Goal: Task Accomplishment & Management: Complete application form

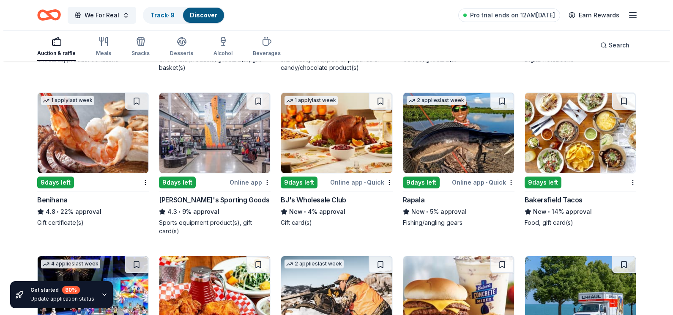
scroll to position [2537, 0]
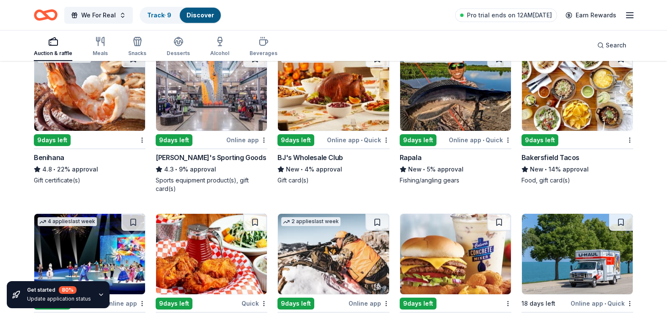
click at [298, 156] on div "BJ's Wholesale Club" at bounding box center [309, 157] width 65 height 10
click at [93, 13] on span "We For Real" at bounding box center [98, 15] width 35 height 10
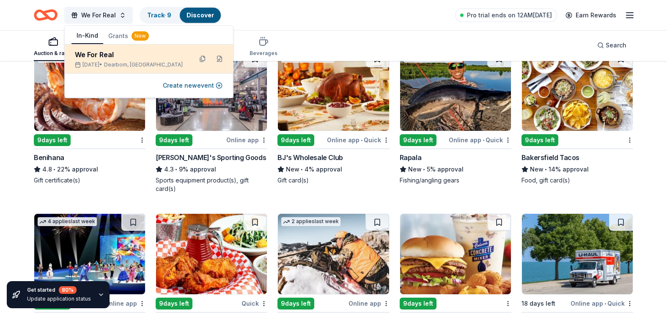
click at [93, 53] on div "We For Real" at bounding box center [130, 54] width 111 height 10
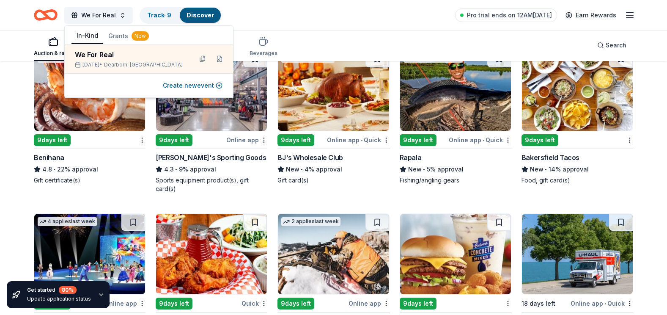
click at [118, 35] on button "Grants New" at bounding box center [128, 35] width 51 height 15
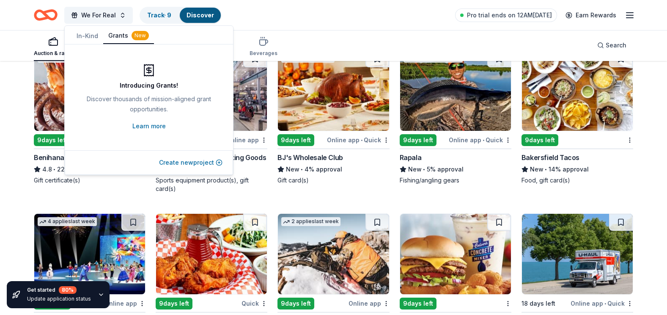
click at [197, 162] on button "Create new project" at bounding box center [190, 162] width 63 height 10
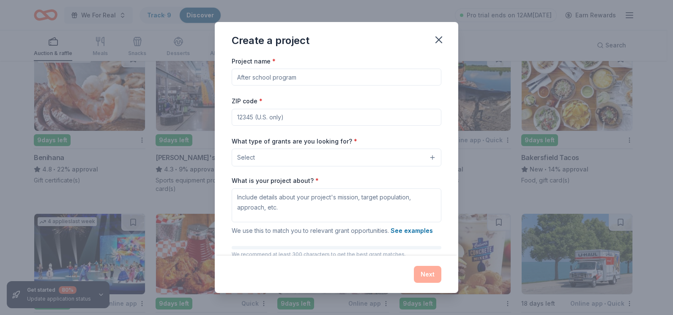
click at [316, 79] on input "Project name *" at bounding box center [337, 76] width 210 height 17
drag, startPoint x: 307, startPoint y: 75, endPoint x: 244, endPoint y: 74, distance: 63.4
click at [244, 74] on input "Project name *" at bounding box center [337, 76] width 210 height 17
click at [243, 74] on input "Project name *" at bounding box center [337, 76] width 210 height 17
type input "S"
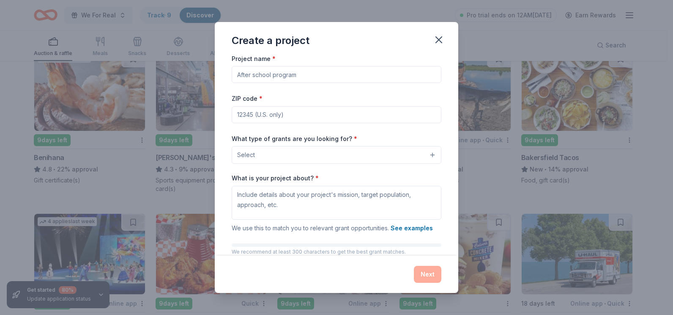
scroll to position [0, 0]
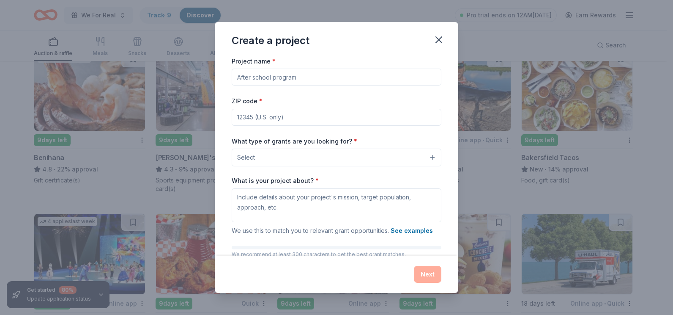
click at [422, 157] on button "Select" at bounding box center [337, 157] width 210 height 18
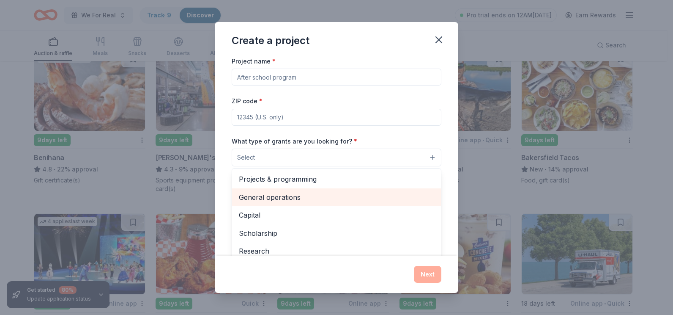
click at [290, 197] on span "General operations" at bounding box center [336, 197] width 195 height 11
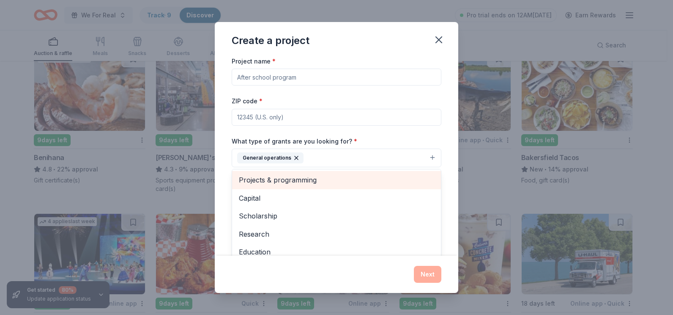
click at [297, 180] on span "Projects & programming" at bounding box center [336, 179] width 195 height 11
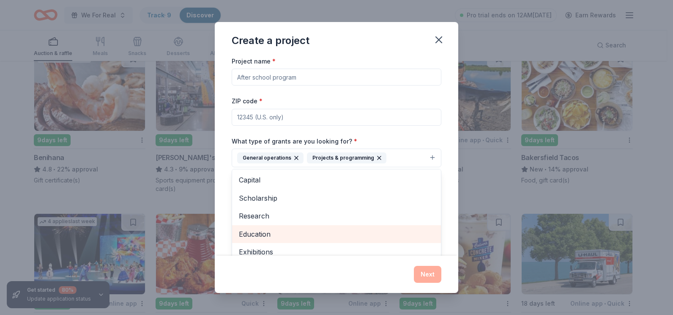
click at [266, 233] on span "Education" at bounding box center [336, 233] width 195 height 11
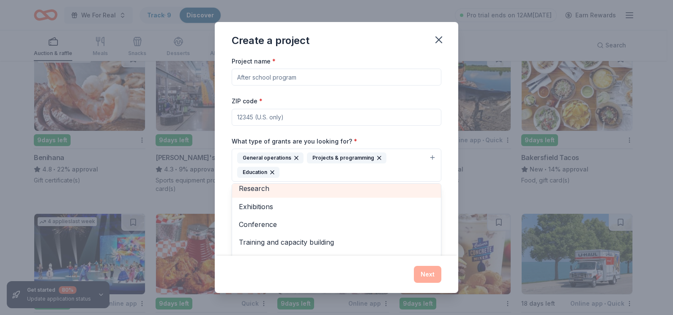
scroll to position [42, 0]
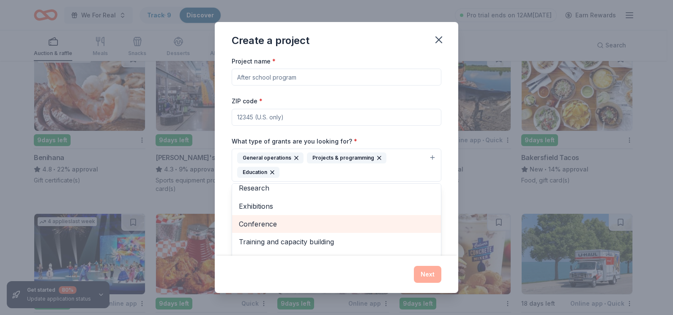
click at [270, 222] on span "Conference" at bounding box center [336, 223] width 195 height 11
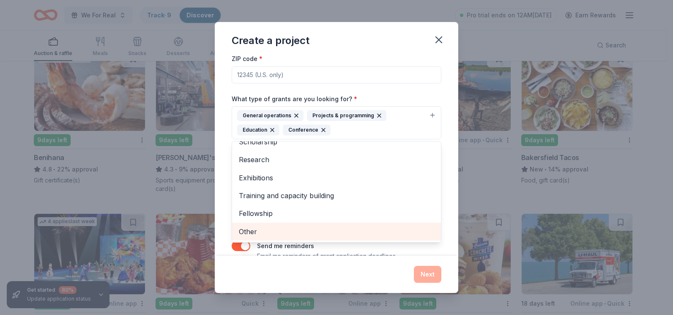
click at [250, 231] on span "Other" at bounding box center [336, 231] width 195 height 11
click at [261, 230] on span "Fellowship" at bounding box center [336, 231] width 195 height 11
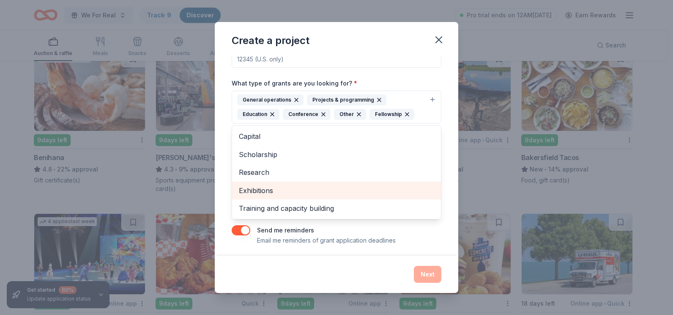
scroll to position [61, 0]
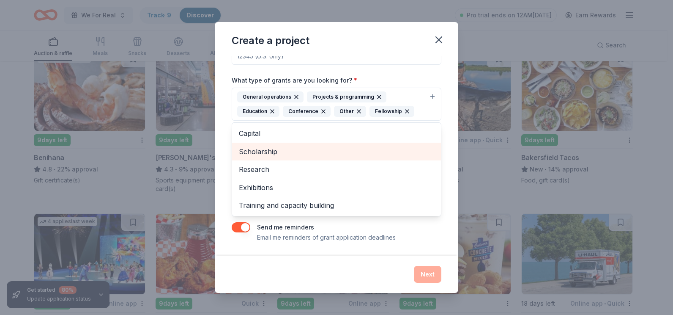
click at [271, 153] on span "Scholarship" at bounding box center [336, 151] width 195 height 11
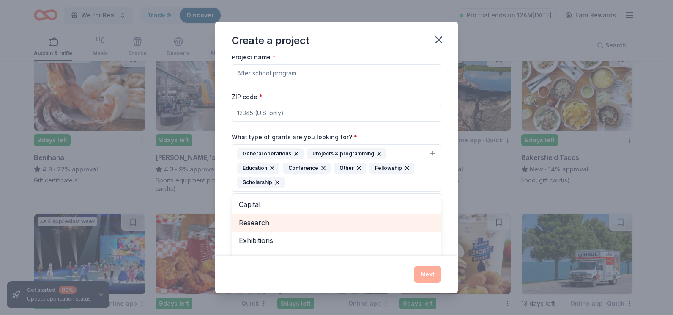
scroll to position [0, 0]
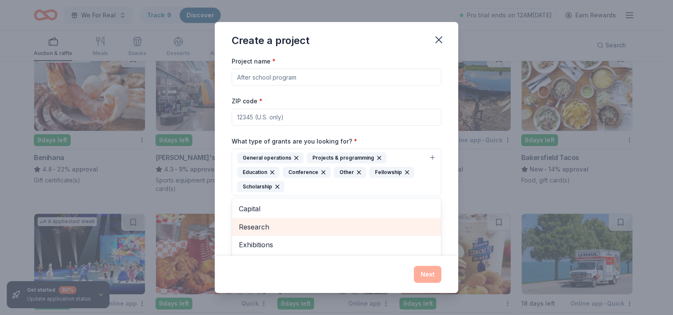
click at [312, 81] on div "Project name * ZIP code * What type of grants are you looking for? * General op…" at bounding box center [337, 187] width 210 height 262
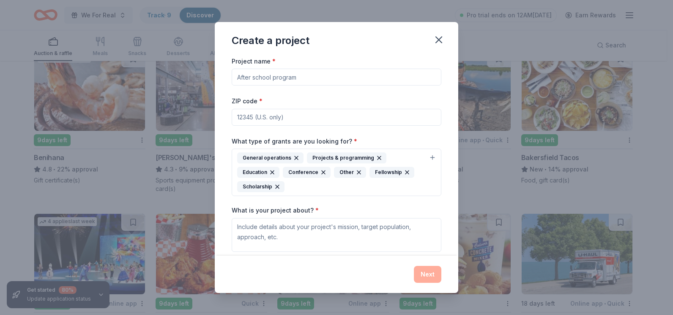
click at [299, 121] on input "ZIP code *" at bounding box center [337, 117] width 210 height 17
click at [320, 79] on input "Project name *" at bounding box center [337, 76] width 210 height 17
type input "Project Real Change"
click at [341, 121] on input "ZIP code *" at bounding box center [337, 117] width 210 height 17
click at [308, 238] on textarea "What is your project about? *" at bounding box center [337, 235] width 210 height 34
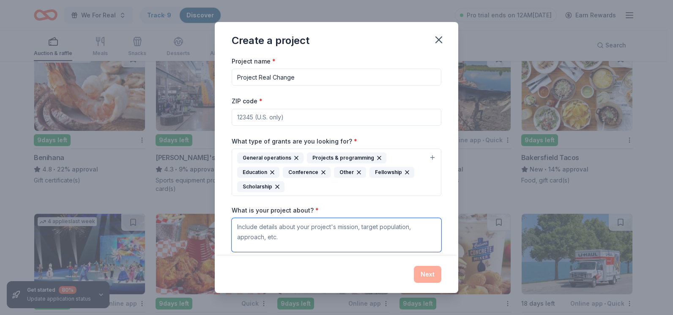
click at [277, 230] on textarea "What is your project about? *" at bounding box center [337, 235] width 210 height 34
paste textarea "To nourish bodies, empower minds, and strengthen spirits by providing access to…"
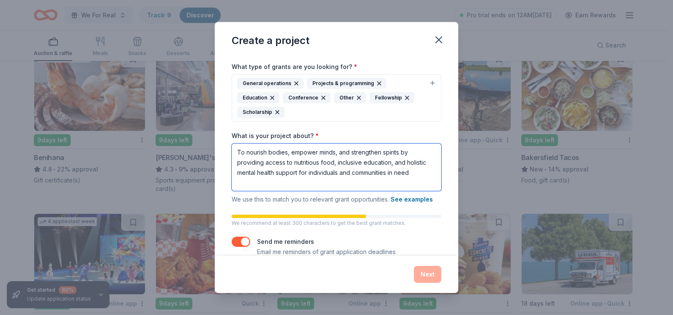
scroll to position [89, 0]
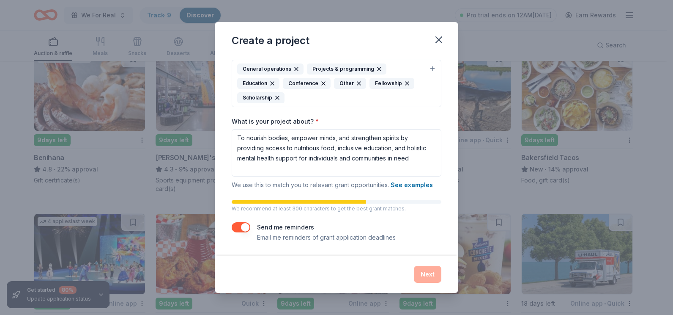
drag, startPoint x: 385, startPoint y: 192, endPoint x: 349, endPoint y: 192, distance: 35.5
click at [349, 192] on div "Project name * Project Real Change ZIP code * What type of grants are you looki…" at bounding box center [337, 104] width 210 height 275
click at [342, 184] on span "We use this to match you to relevant grant opportunities. See examples" at bounding box center [332, 184] width 201 height 7
drag, startPoint x: 342, startPoint y: 184, endPoint x: 244, endPoint y: 189, distance: 97.8
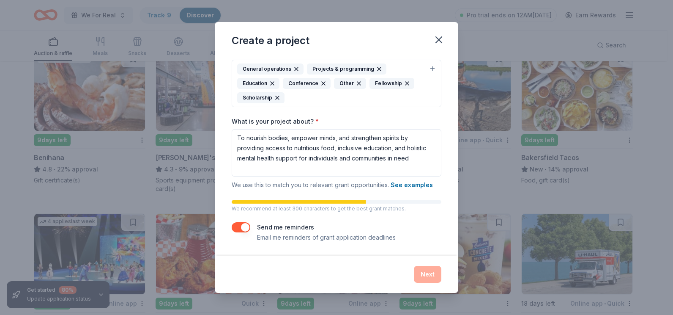
click at [244, 189] on p "We use this to match you to relevant grant opportunities. See examples" at bounding box center [337, 185] width 210 height 10
drag, startPoint x: 265, startPoint y: 169, endPoint x: 229, endPoint y: 127, distance: 55.2
click at [229, 127] on div "Project name * Project Real Change ZIP code * What type of grants are you looki…" at bounding box center [337, 156] width 244 height 200
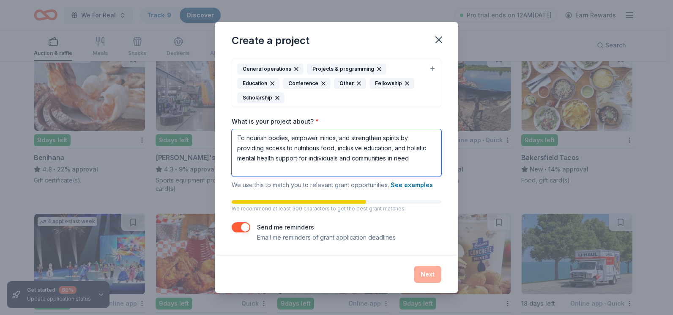
click at [274, 170] on textarea "To nourish bodies, empower minds, and strengthen spirits by providing access to…" at bounding box center [337, 152] width 210 height 47
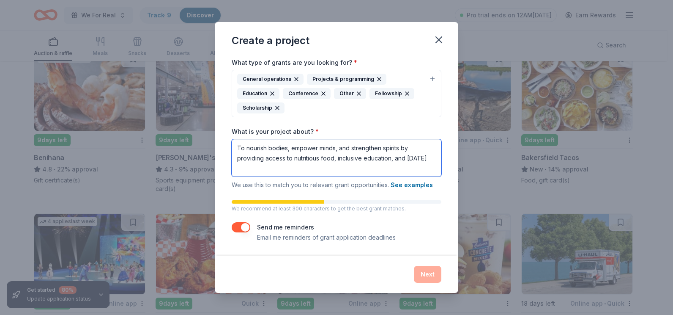
scroll to position [75, 0]
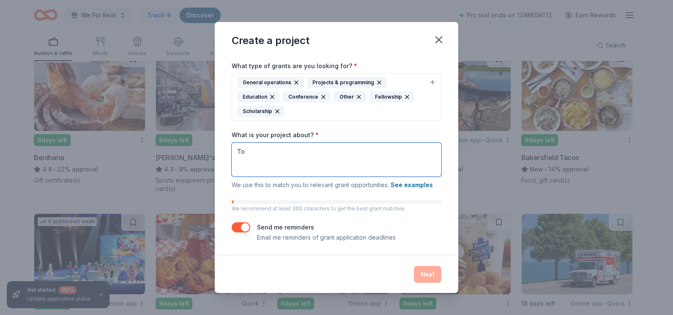
type textarea "T"
paste textarea "Our mission is to combat hunger, foster lifelong learning, and support mental w…"
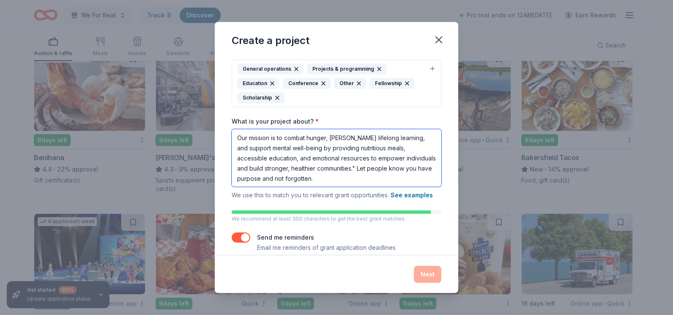
scroll to position [99, 0]
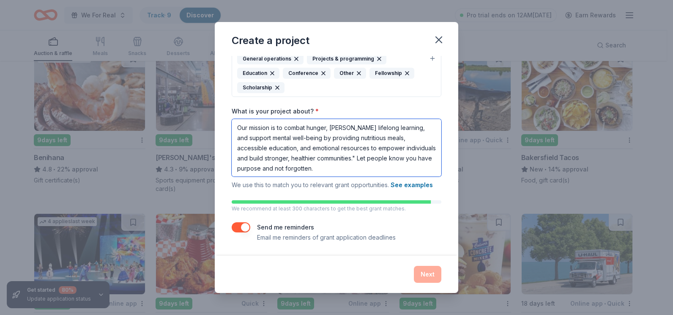
type textarea "Our mission is to combat hunger, foster lifelong learning, and support mental w…"
click at [426, 275] on div "Next" at bounding box center [337, 274] width 210 height 17
click at [250, 230] on div "Send me reminders Email me reminders of grant application deadlines" at bounding box center [337, 232] width 210 height 20
click at [245, 227] on button "button" at bounding box center [241, 227] width 19 height 10
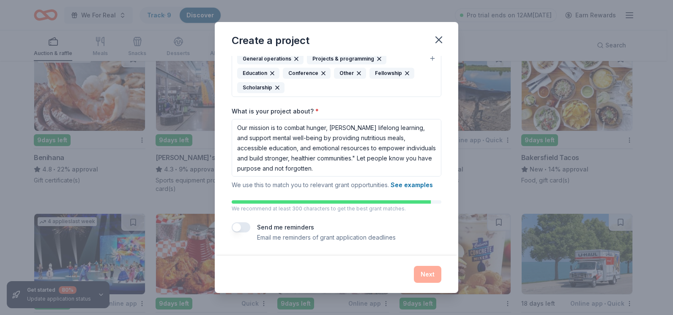
click at [238, 228] on button "button" at bounding box center [241, 227] width 19 height 10
click at [425, 274] on div "Next" at bounding box center [337, 274] width 210 height 17
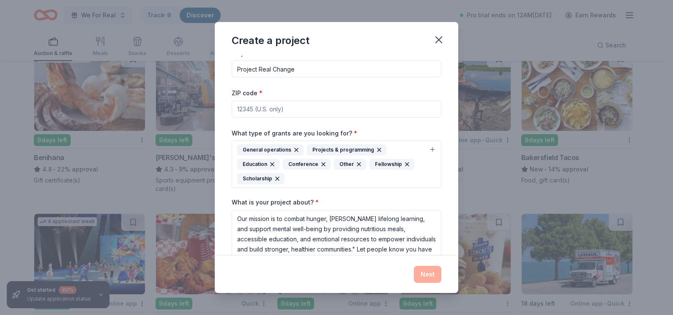
scroll to position [0, 0]
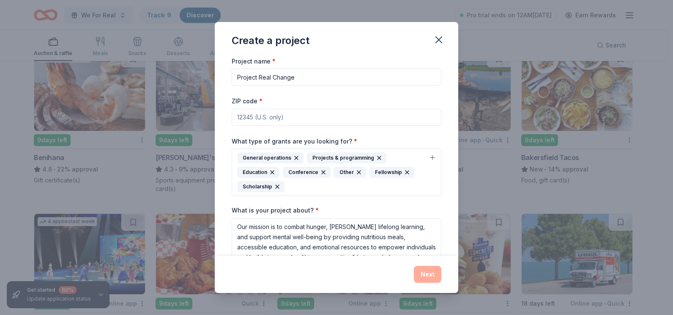
click at [278, 115] on input "ZIP code *" at bounding box center [337, 117] width 210 height 17
type input "48124"
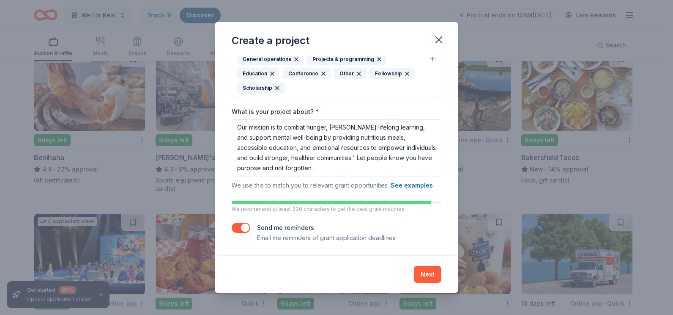
scroll to position [99, 0]
click at [430, 272] on button "Next" at bounding box center [427, 274] width 27 height 17
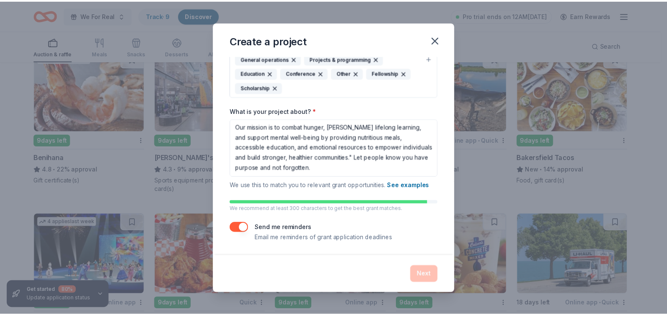
scroll to position [0, 0]
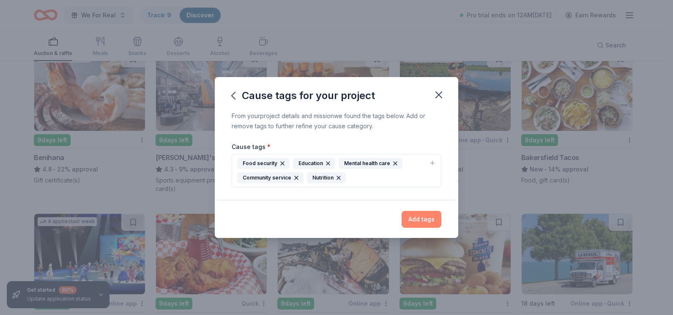
click at [427, 220] on button "Add tags" at bounding box center [422, 219] width 40 height 17
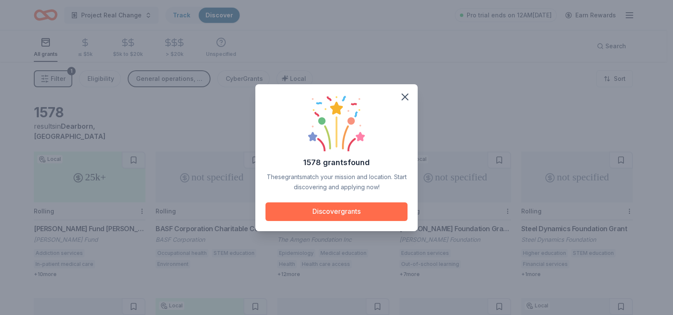
click at [359, 211] on button "Discover grants" at bounding box center [337, 211] width 142 height 19
click at [359, 211] on button "Discover grants" at bounding box center [334, 211] width 142 height 19
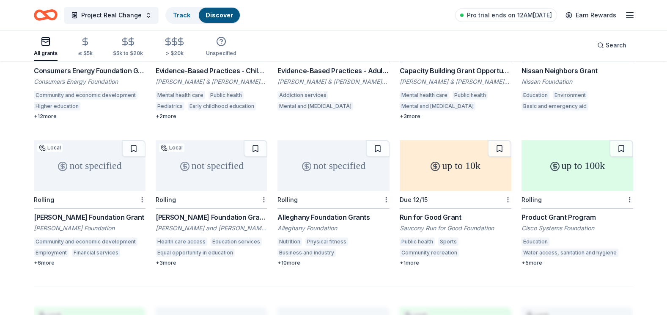
scroll to position [465, 0]
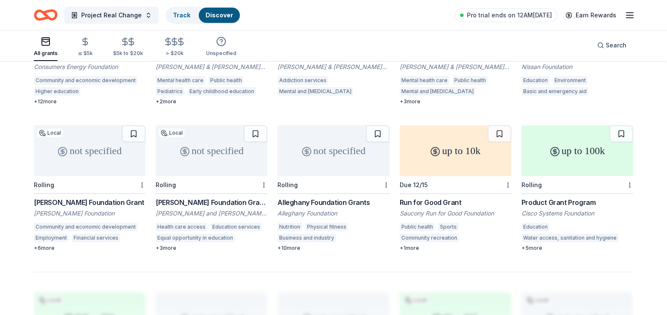
click at [439, 156] on div "up to 10k" at bounding box center [456, 150] width 112 height 51
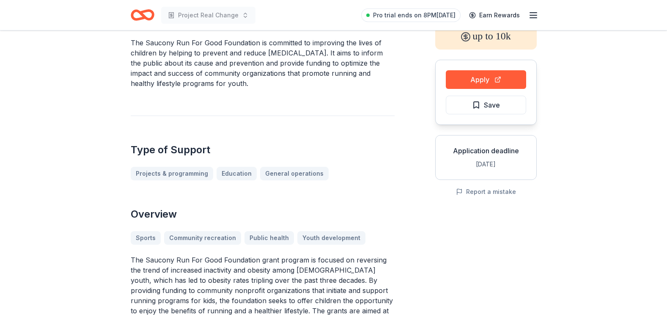
scroll to position [42, 0]
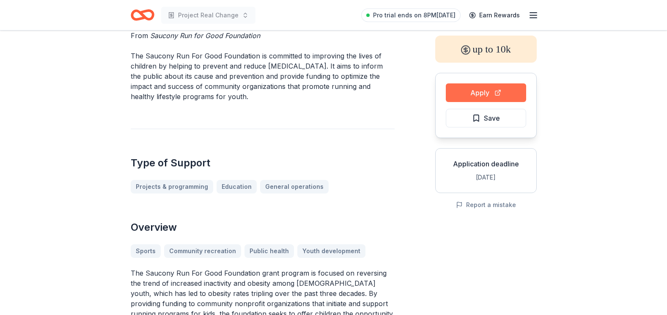
click at [482, 97] on button "Apply" at bounding box center [486, 92] width 80 height 19
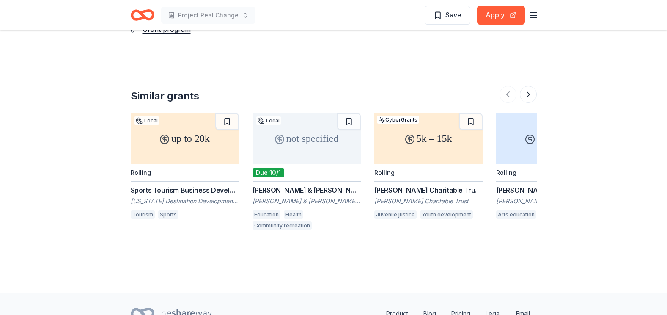
scroll to position [1012, 0]
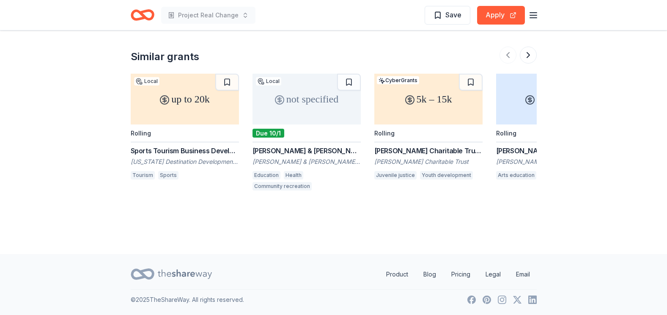
click at [421, 103] on div "5k – 15k" at bounding box center [428, 99] width 108 height 51
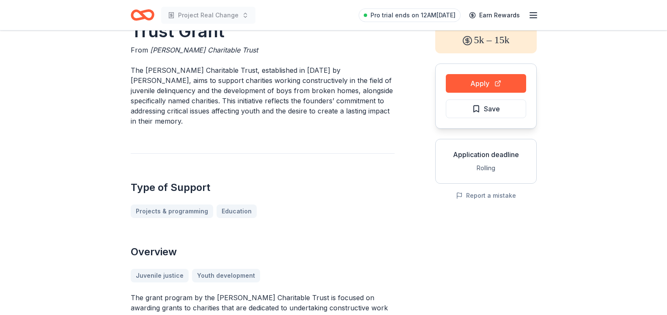
scroll to position [42, 0]
